Goal: Feedback & Contribution: Contribute content

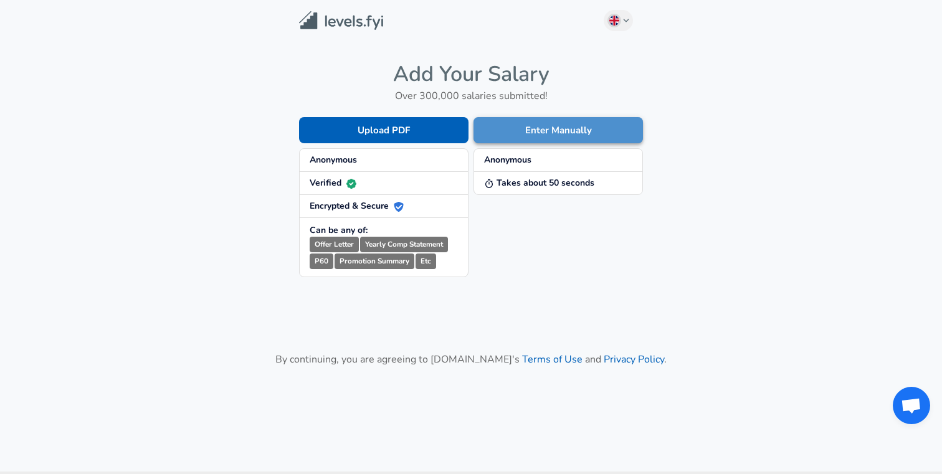
click at [502, 132] on button "Enter Manually" at bounding box center [557, 130] width 169 height 26
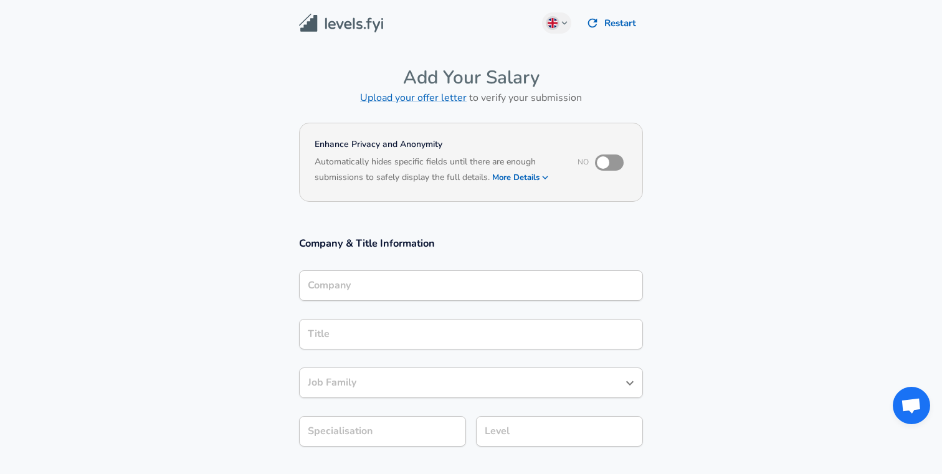
click at [383, 310] on div "Title Title" at bounding box center [471, 333] width 344 height 49
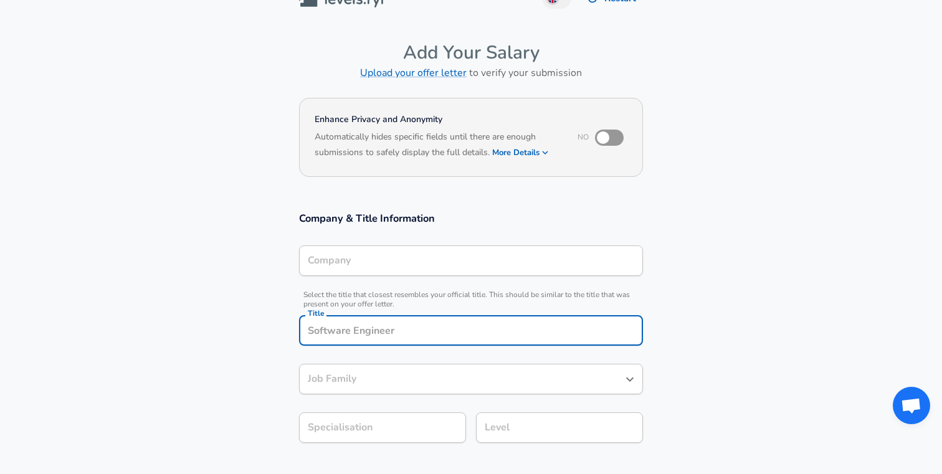
click at [383, 295] on span "Select the title that closest resembles your official title. This should be sim…" at bounding box center [471, 299] width 344 height 19
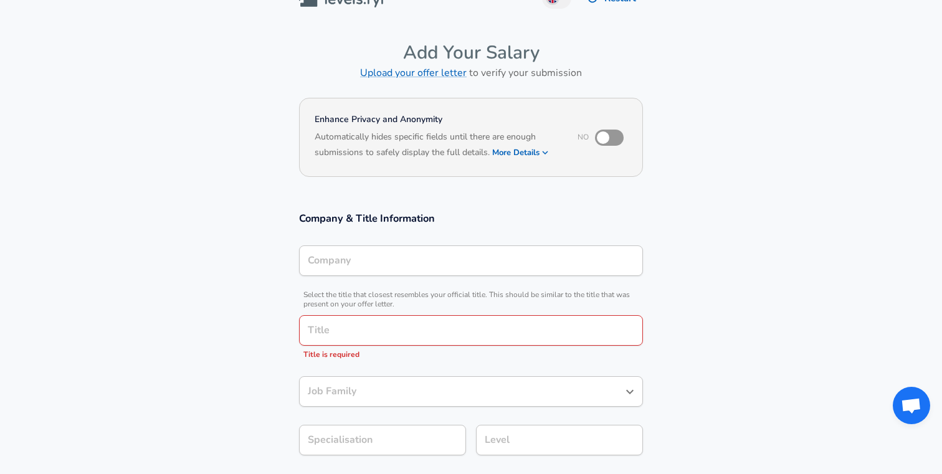
click at [388, 267] on div "Company" at bounding box center [471, 260] width 344 height 31
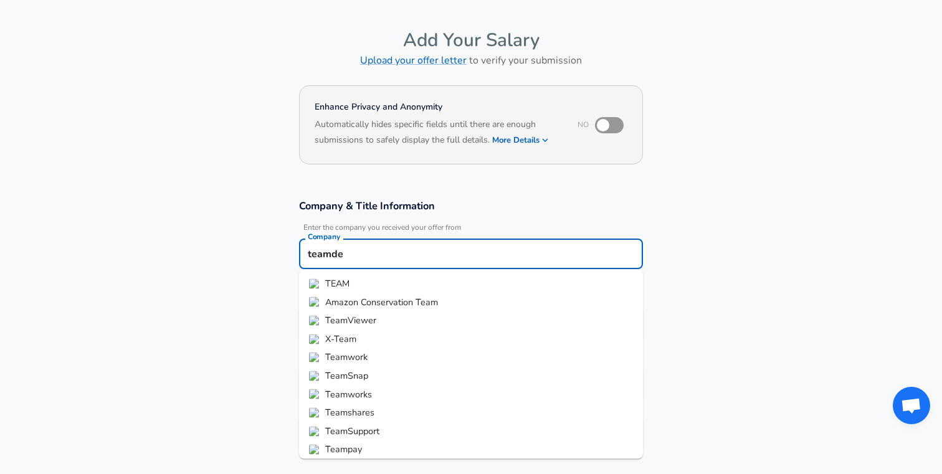
type input "teamdev"
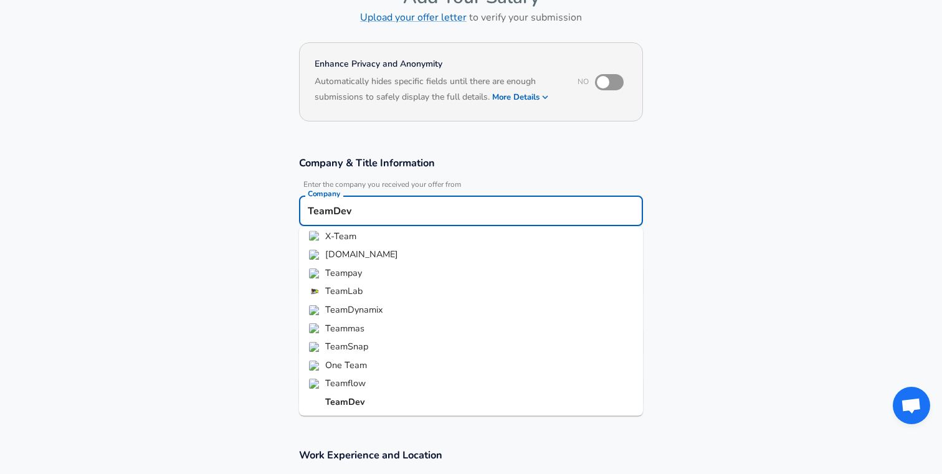
scroll to position [104, 0]
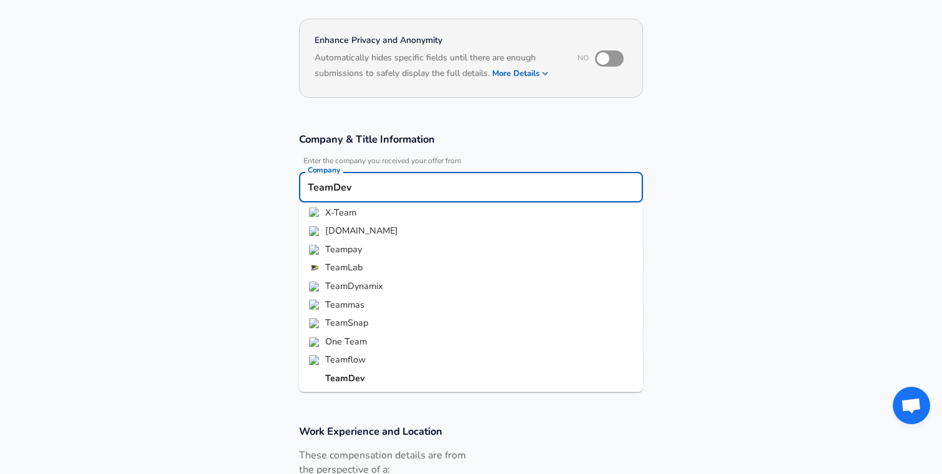
click at [314, 379] on li "TeamDev" at bounding box center [471, 378] width 344 height 19
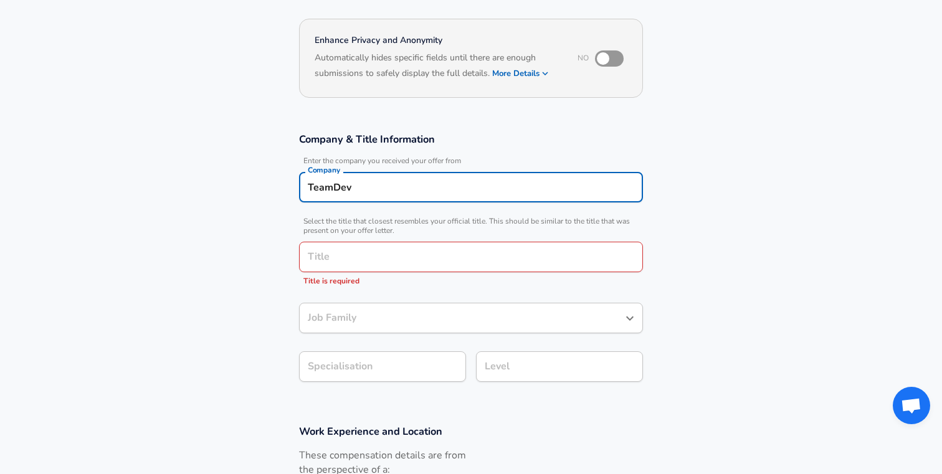
click at [340, 232] on div "Title Title Title is required" at bounding box center [471, 262] width 344 height 61
type input "TeamDev"
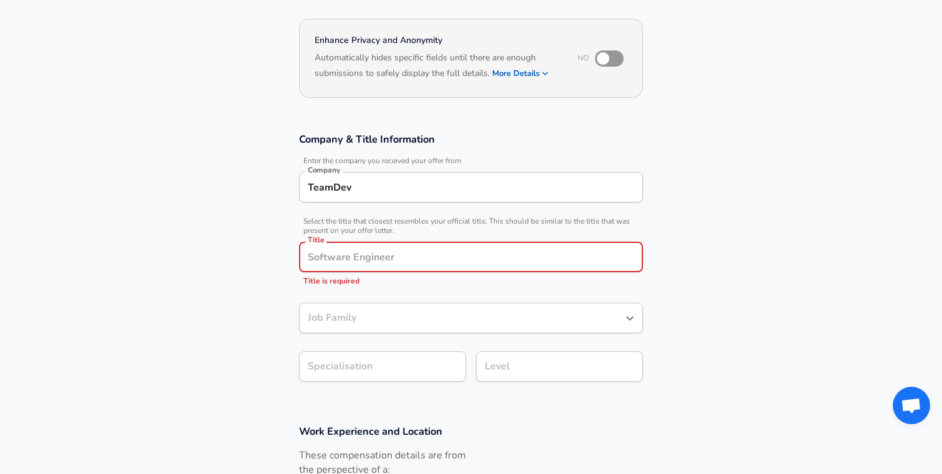
click at [340, 275] on p "Title is required" at bounding box center [471, 281] width 344 height 12
click at [344, 263] on input "Title" at bounding box center [471, 256] width 333 height 19
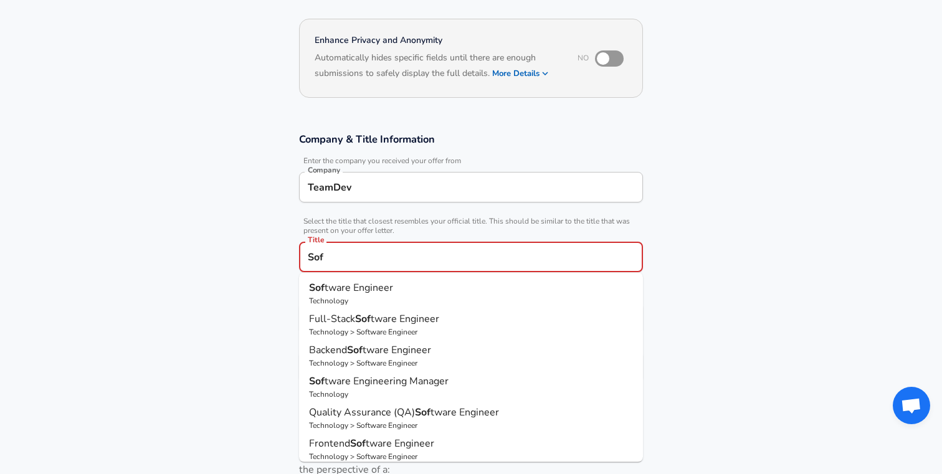
click at [338, 292] on span "tware Engineer" at bounding box center [359, 288] width 69 height 14
type input "Software Engineer"
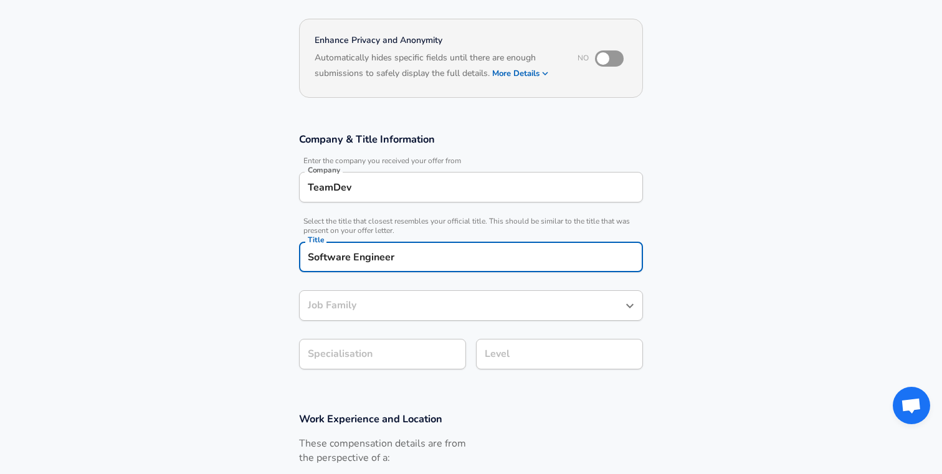
type input "Software Engineer"
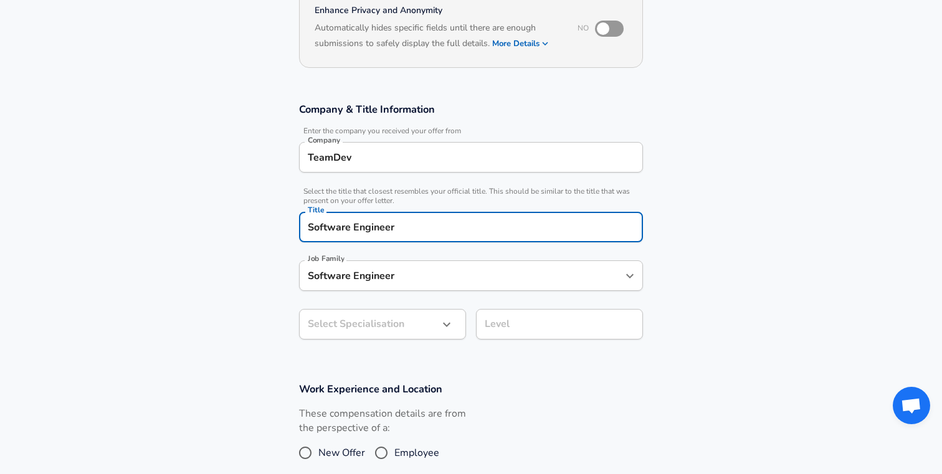
type input "Software Engineer"
click at [366, 333] on body "We value your privacy We use cookies to enhance your browsing experience, serve…" at bounding box center [471, 103] width 942 height 474
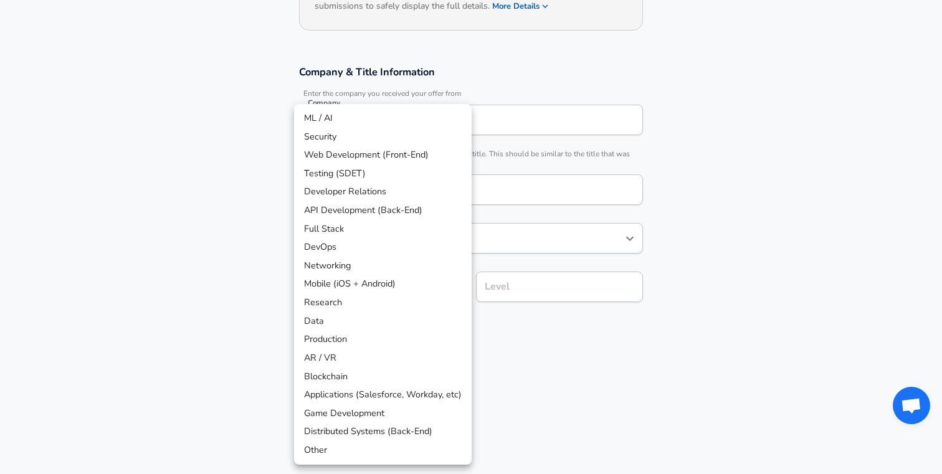
click at [519, 343] on div at bounding box center [471, 237] width 942 height 474
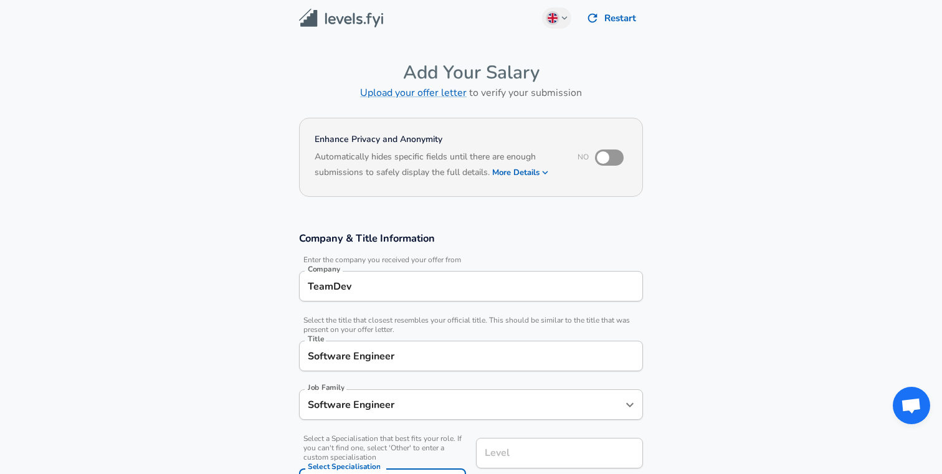
scroll to position [0, 0]
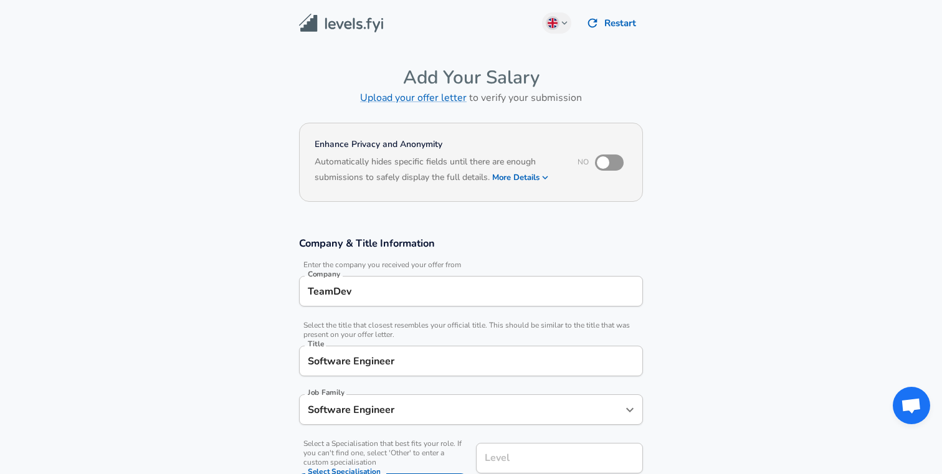
click at [609, 161] on input "checkbox" at bounding box center [603, 163] width 71 height 24
checkbox input "true"
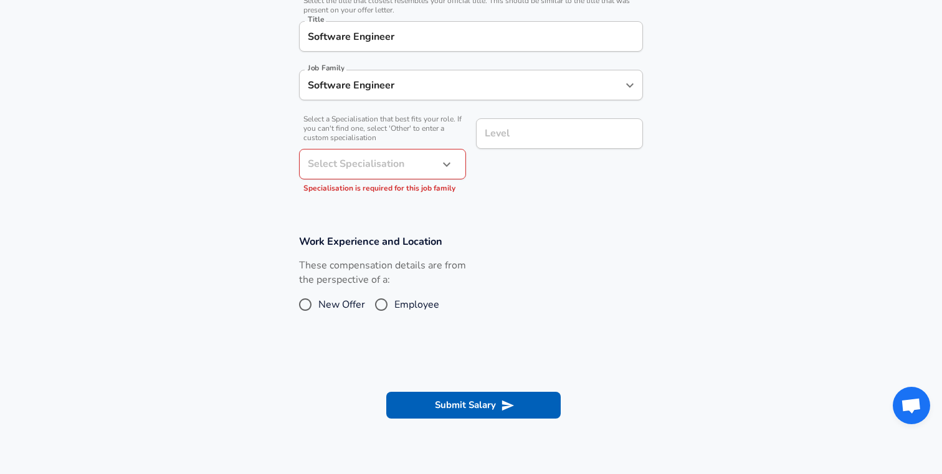
scroll to position [388, 0]
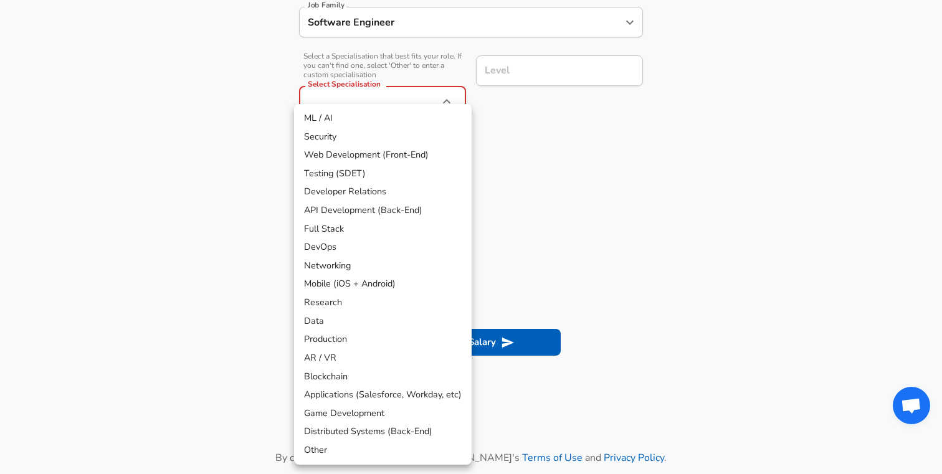
click at [507, 69] on div at bounding box center [471, 237] width 942 height 474
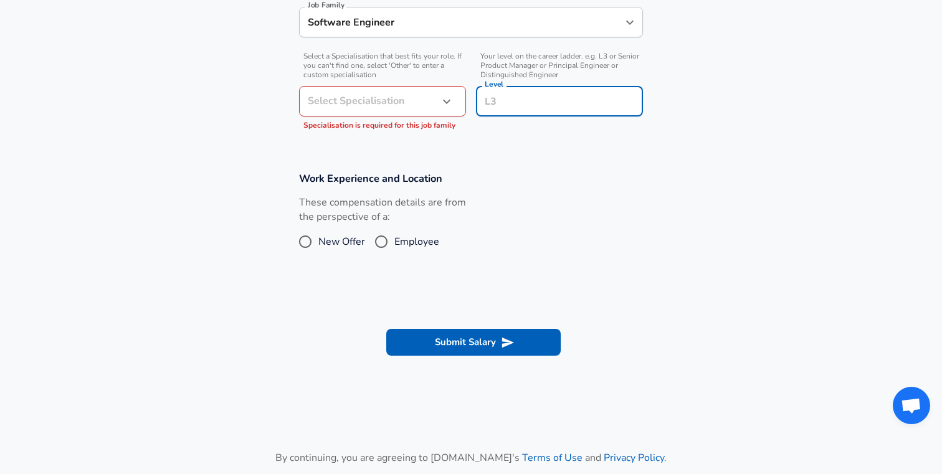
scroll to position [412, 0]
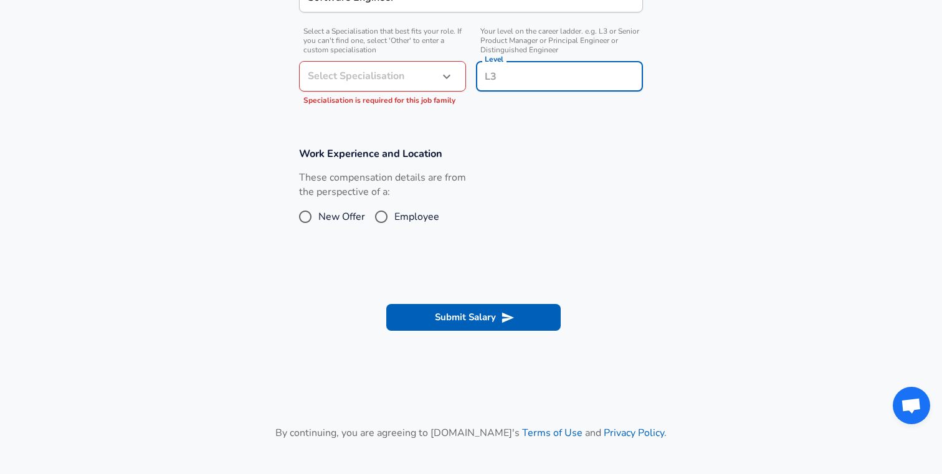
click at [536, 71] on input "Level" at bounding box center [560, 76] width 156 height 19
type input "l"
type input "L4"
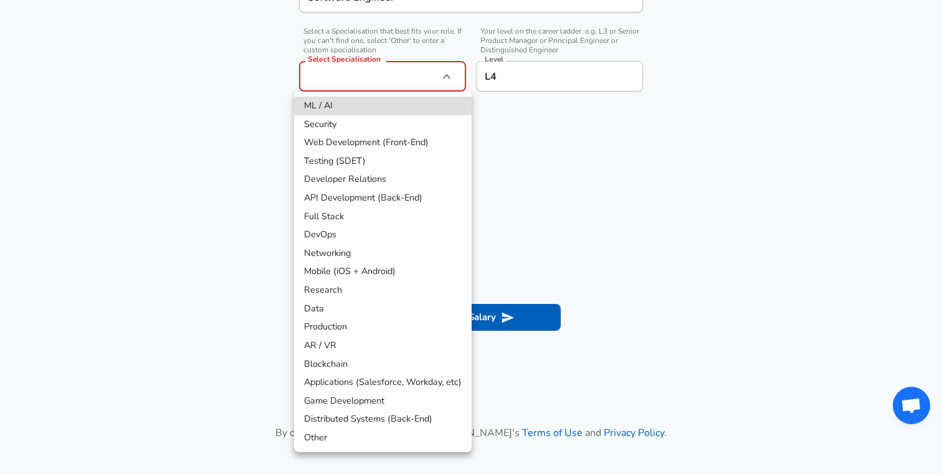
click at [381, 142] on li "Web Development (Front-End)" at bounding box center [383, 142] width 178 height 19
type input "Web Development (Front-End)"
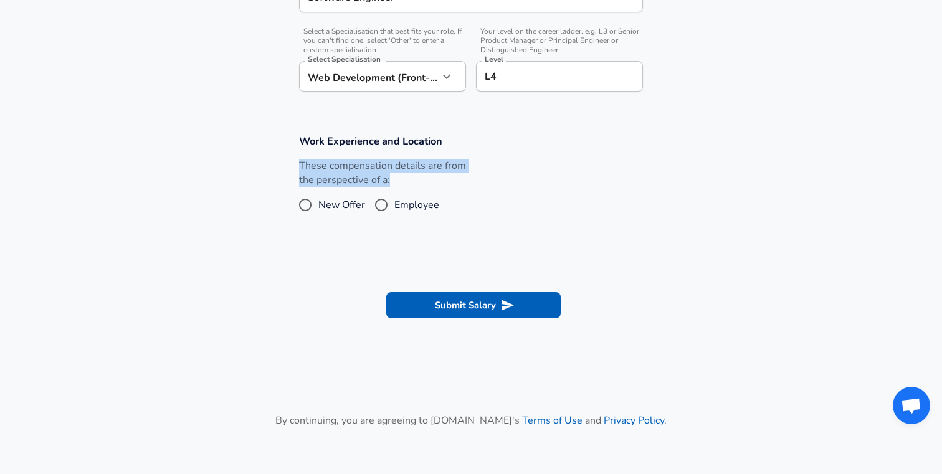
drag, startPoint x: 298, startPoint y: 168, endPoint x: 410, endPoint y: 181, distance: 112.8
click at [410, 181] on div "These compensation details are from the perspective of a: New Offer Employee" at bounding box center [377, 192] width 177 height 66
click at [402, 188] on div at bounding box center [402, 188] width 0 height 0
click at [447, 178] on label "These compensation details are from the perspective of a:" at bounding box center [382, 173] width 167 height 29
click at [419, 201] on span "Employee" at bounding box center [416, 204] width 45 height 15
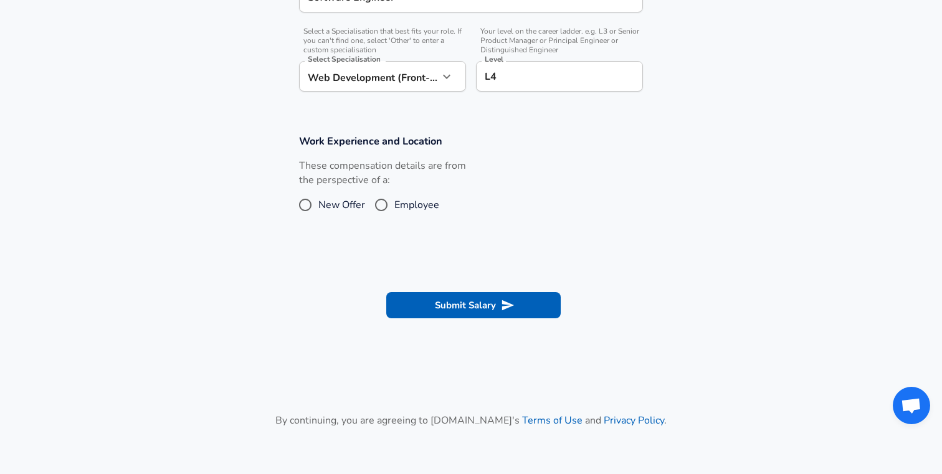
click at [394, 201] on input "Employee" at bounding box center [381, 205] width 26 height 20
radio input "true"
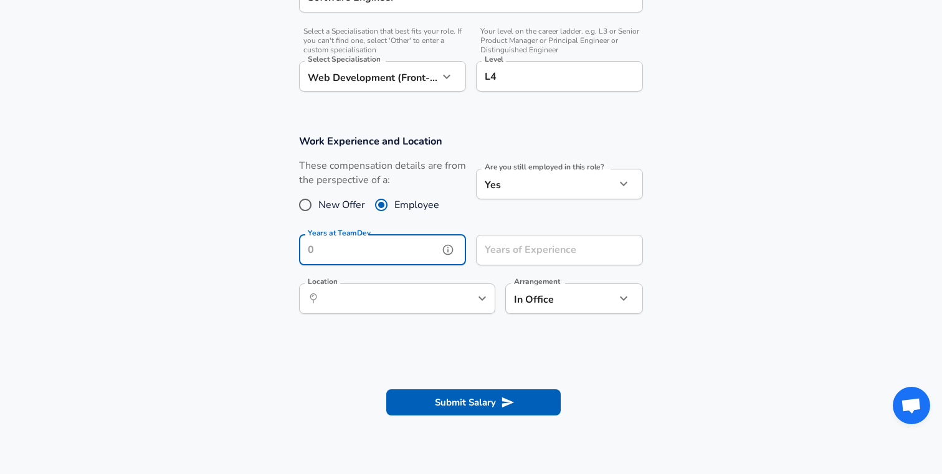
click at [419, 242] on input "Years at TeamDev" at bounding box center [369, 250] width 140 height 31
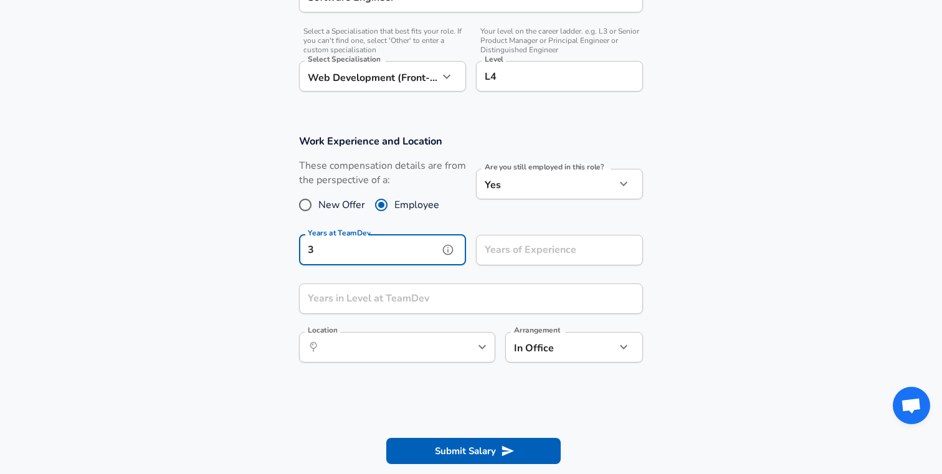
type input "3"
click at [525, 250] on input "Years of Experience" at bounding box center [546, 250] width 140 height 31
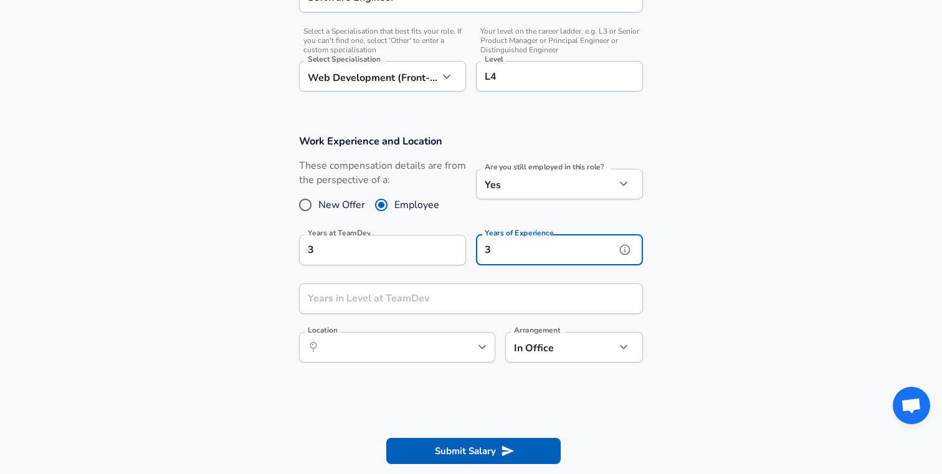
type input "3"
click at [470, 297] on input "Years in Level at TeamDev" at bounding box center [457, 298] width 316 height 31
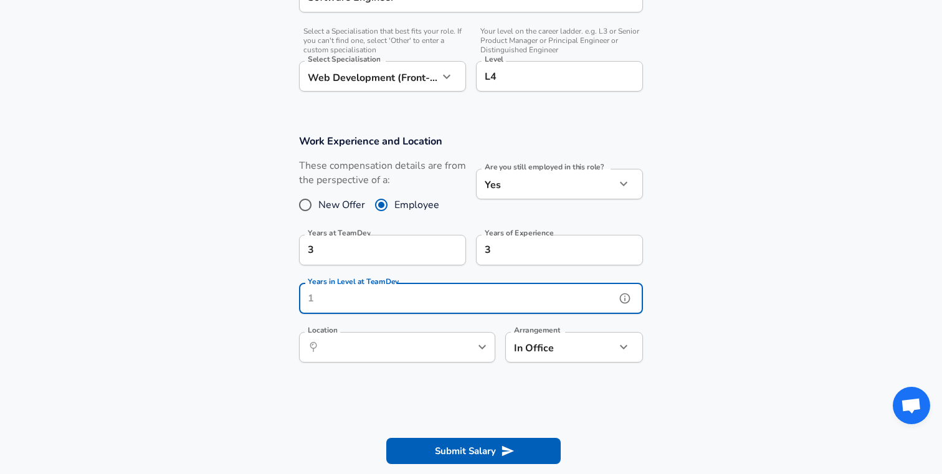
type input "3"
click at [457, 349] on icon "help" at bounding box center [462, 347] width 11 height 11
type input "1"
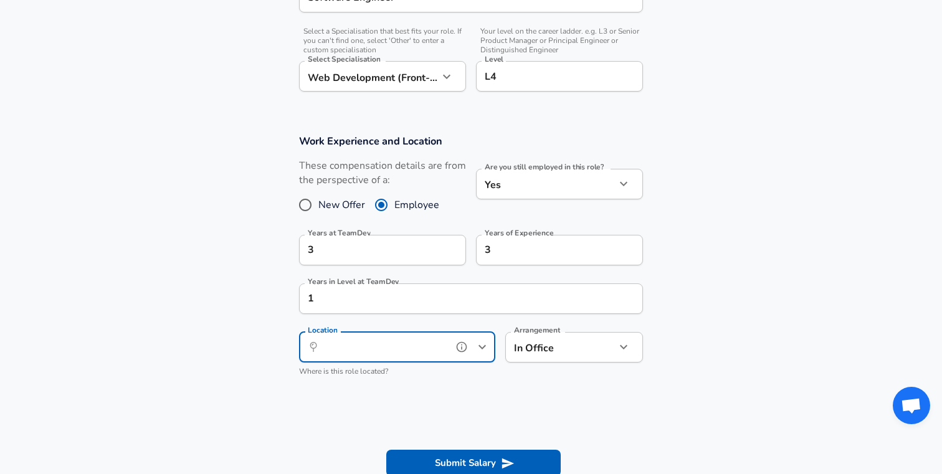
type input "k"
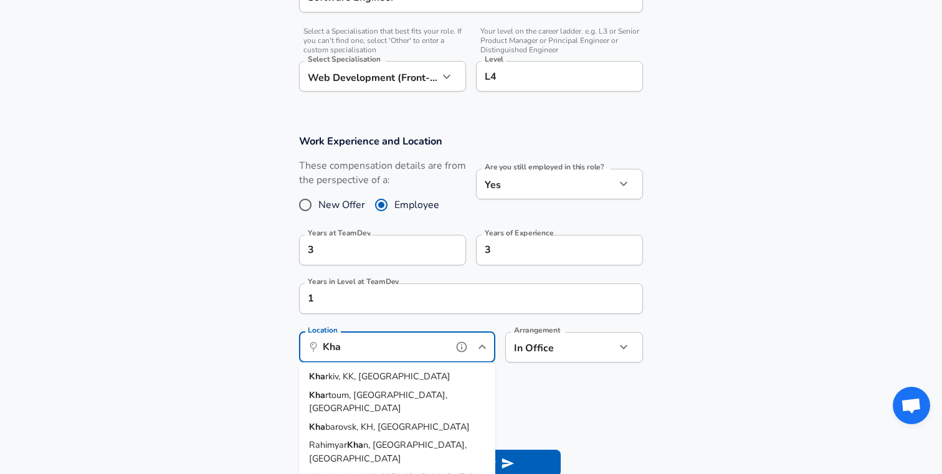
click at [405, 376] on li "Kha rkiv, KK, [GEOGRAPHIC_DATA]" at bounding box center [397, 377] width 196 height 19
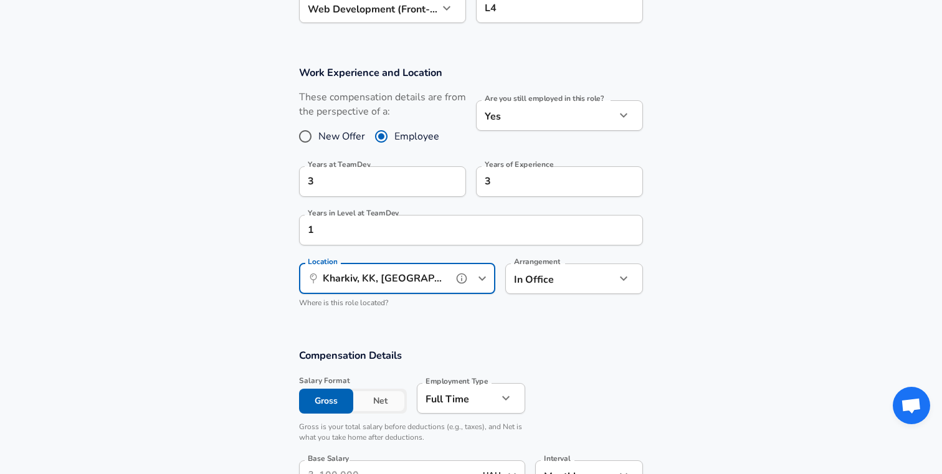
scroll to position [522, 0]
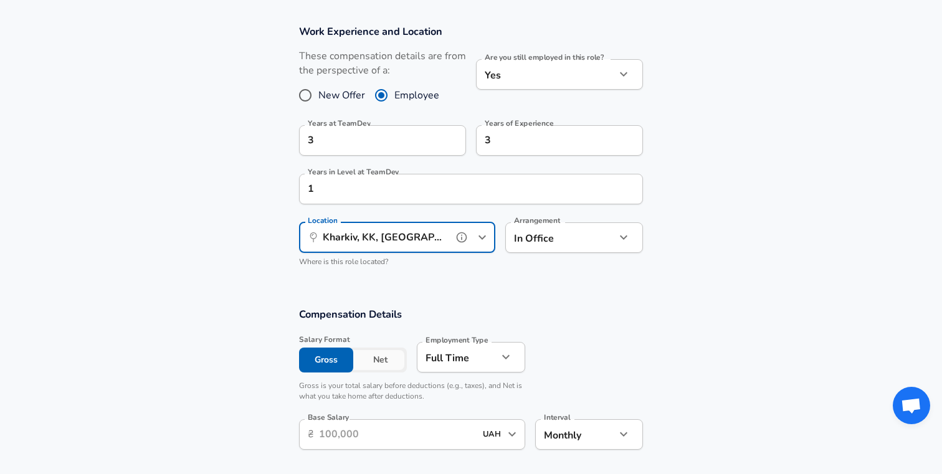
type input "Kharkiv, KK, [GEOGRAPHIC_DATA]"
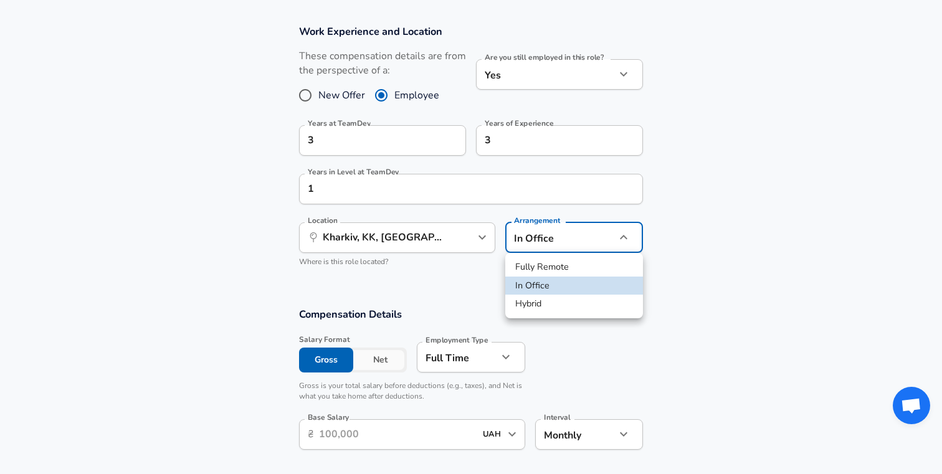
click at [551, 262] on li "Fully Remote" at bounding box center [574, 267] width 138 height 19
type input "remote"
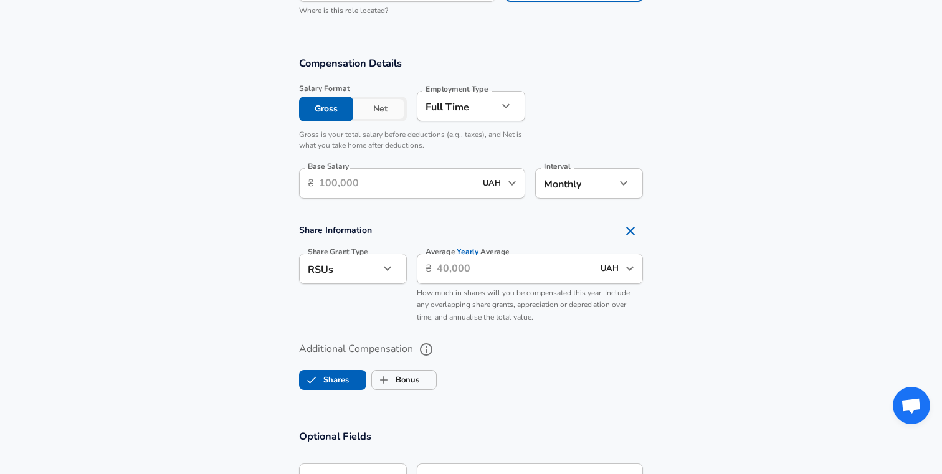
scroll to position [771, 0]
click at [350, 189] on input "Base Salary" at bounding box center [397, 186] width 156 height 31
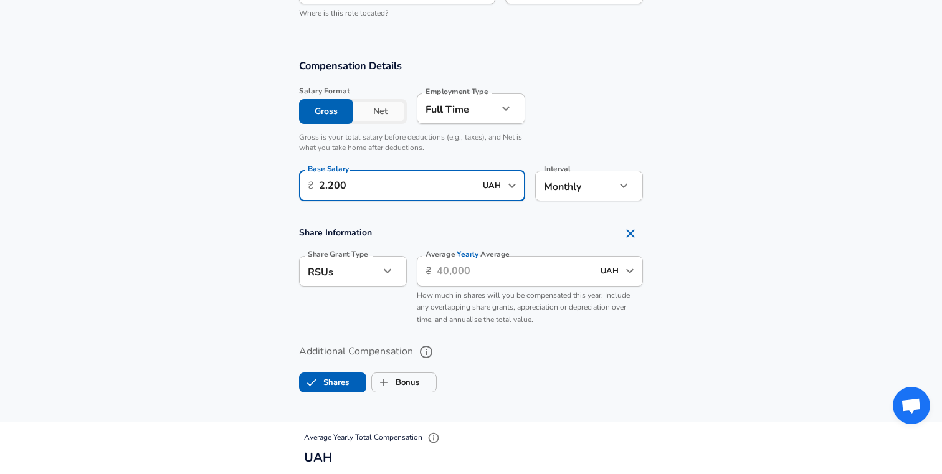
type input "2.200"
click at [500, 179] on input "UAH" at bounding box center [491, 185] width 25 height 19
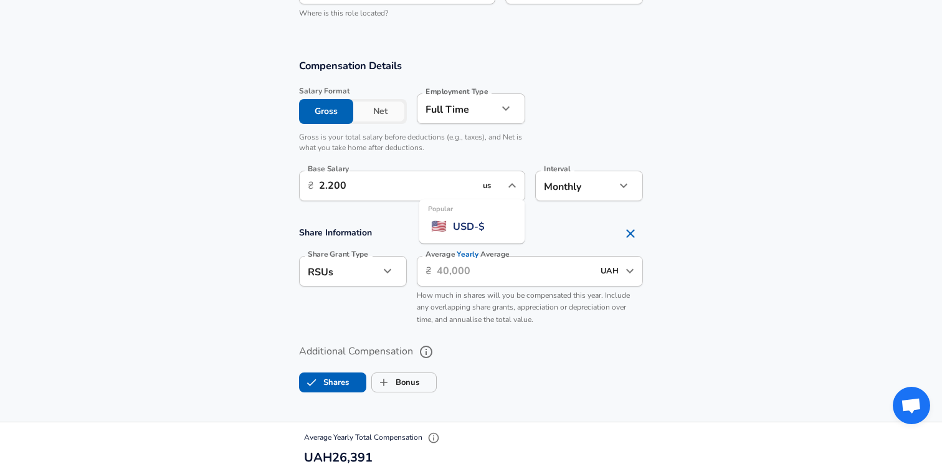
scroll to position [0, 0]
type input "usd"
click at [475, 232] on span "USD - $" at bounding box center [469, 226] width 32 height 15
type input "2,200"
type input "USD"
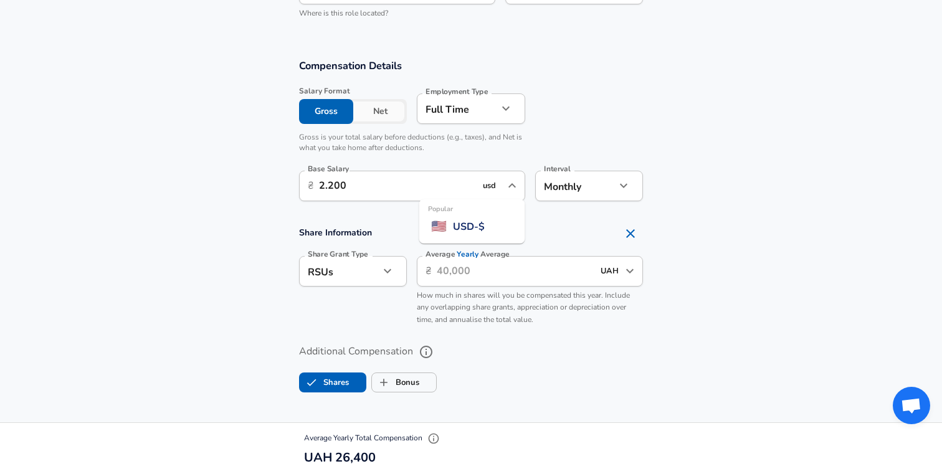
type input "USD"
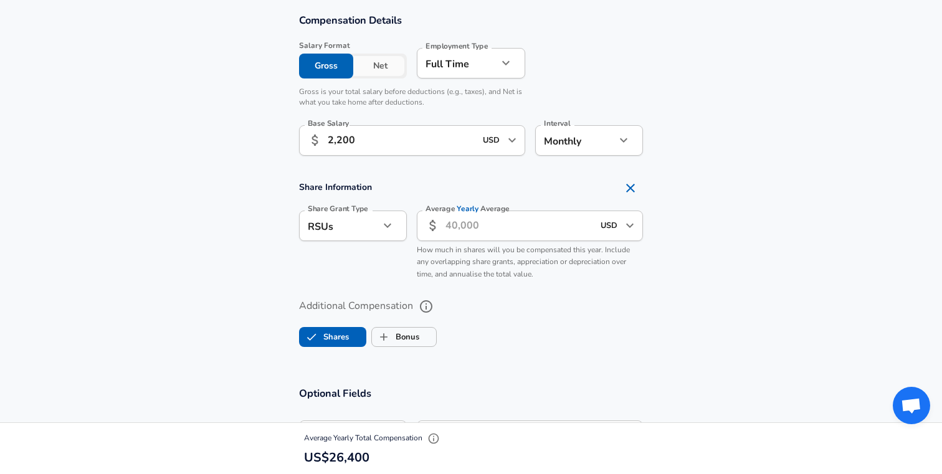
scroll to position [817, 0]
type input "USD"
click at [632, 189] on icon "Remove Section" at bounding box center [630, 187] width 9 height 9
checkbox input "false"
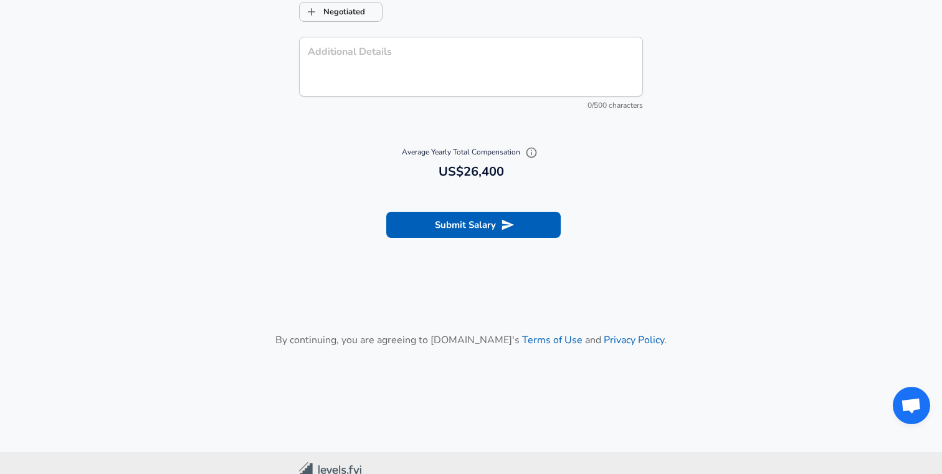
scroll to position [1331, 0]
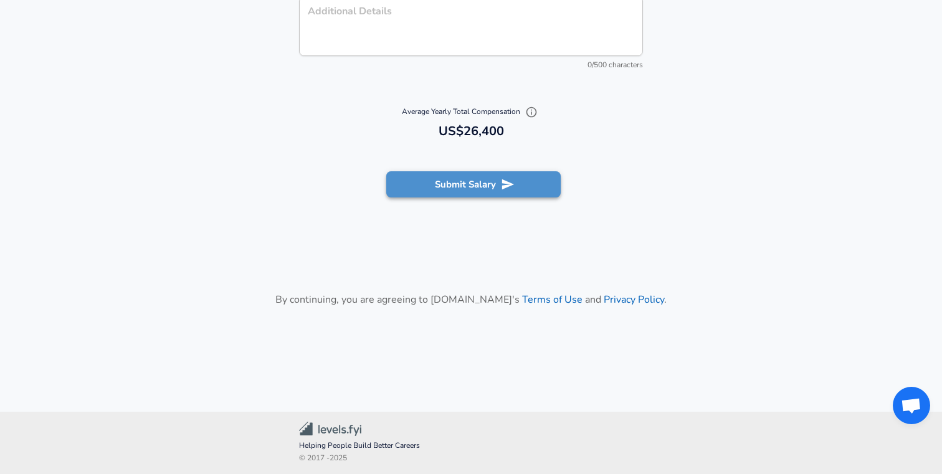
click at [465, 173] on button "Submit Salary" at bounding box center [473, 184] width 174 height 26
